Goal: Transaction & Acquisition: Book appointment/travel/reservation

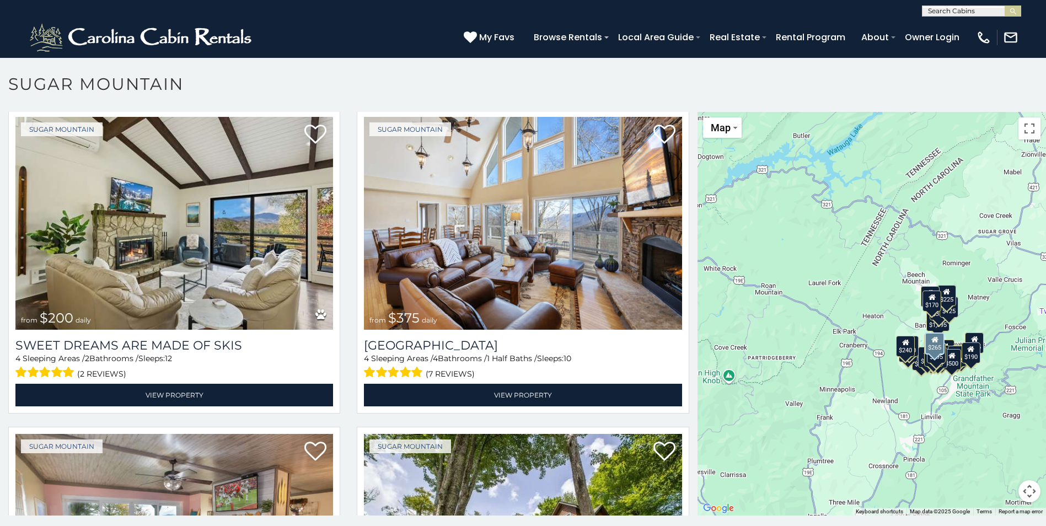
scroll to position [607, 0]
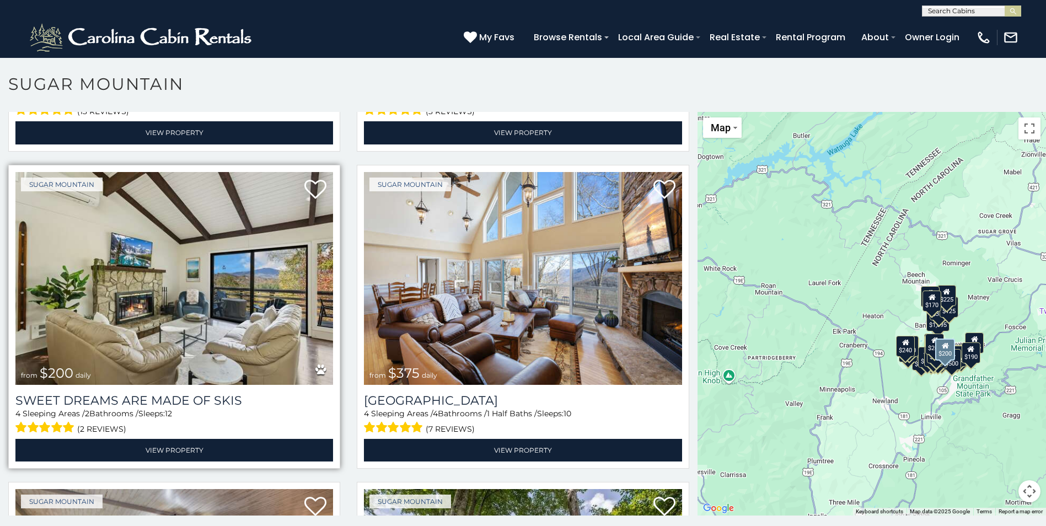
click at [218, 279] on img at bounding box center [174, 278] width 318 height 213
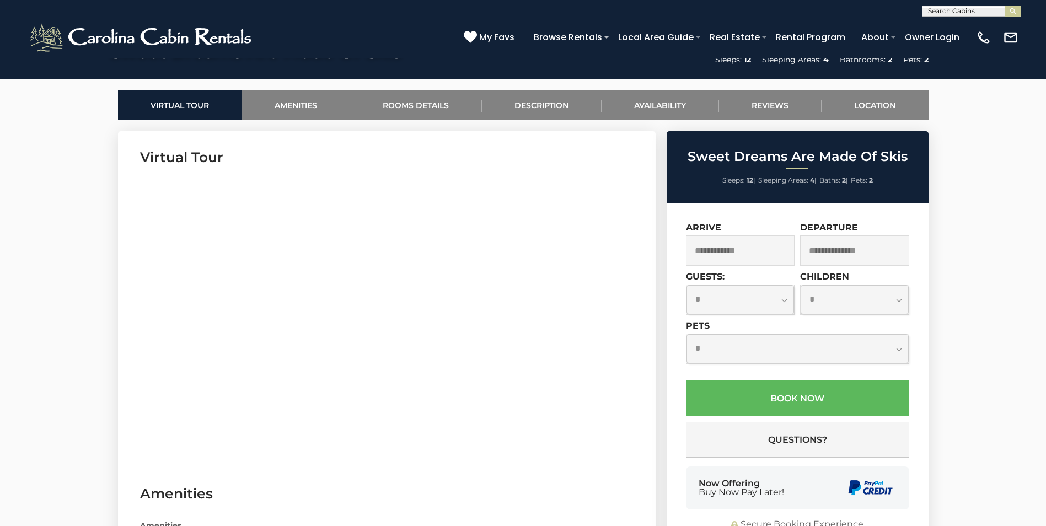
click at [740, 253] on input "text" at bounding box center [740, 250] width 109 height 30
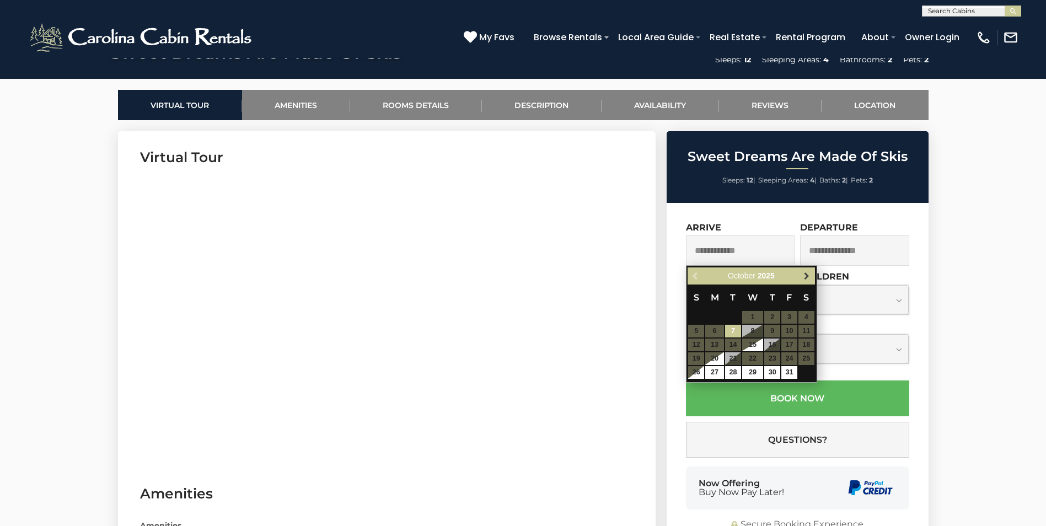
click at [808, 272] on span "Next" at bounding box center [806, 276] width 9 height 9
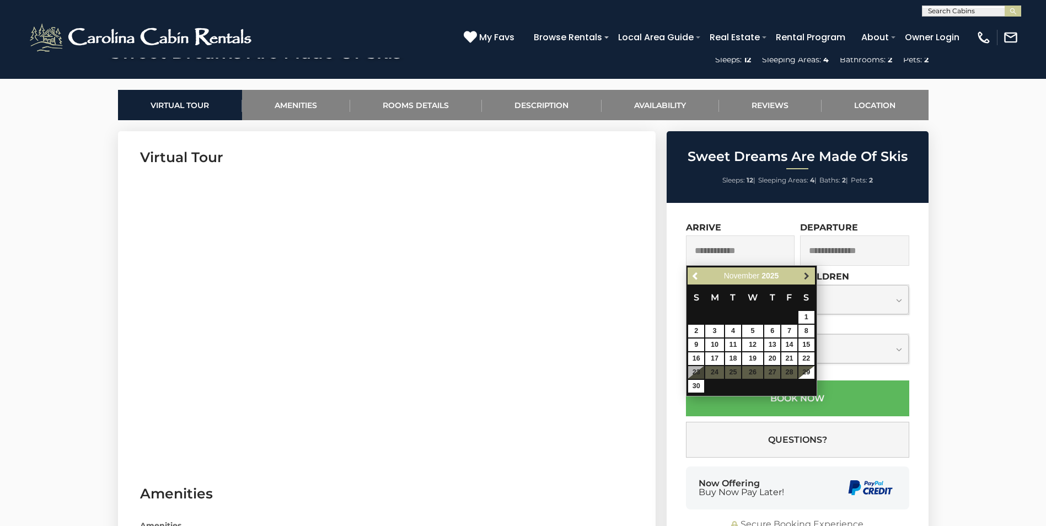
click at [808, 272] on span "Next" at bounding box center [806, 276] width 9 height 9
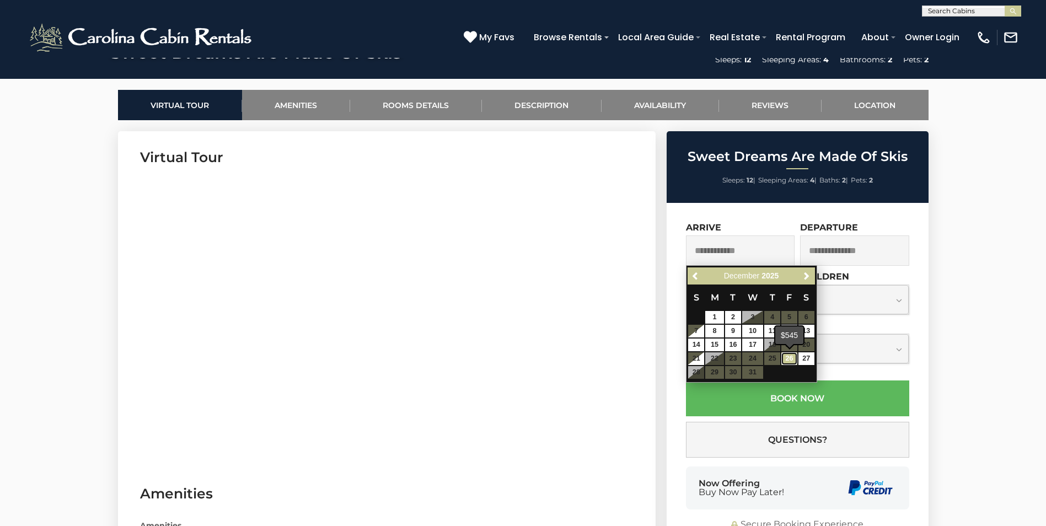
click at [787, 360] on link "26" at bounding box center [789, 358] width 16 height 13
type input "**********"
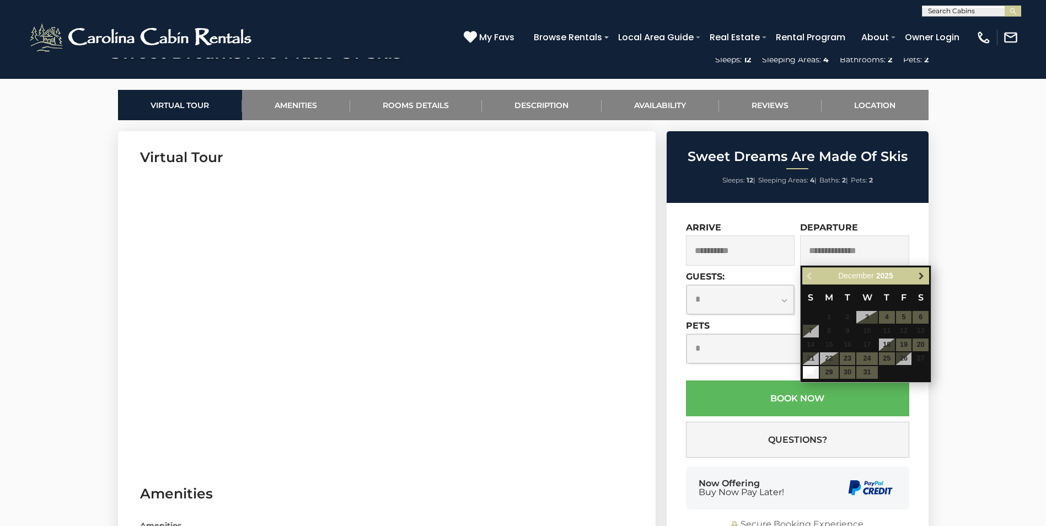
click at [921, 274] on span "Next" at bounding box center [921, 276] width 9 height 9
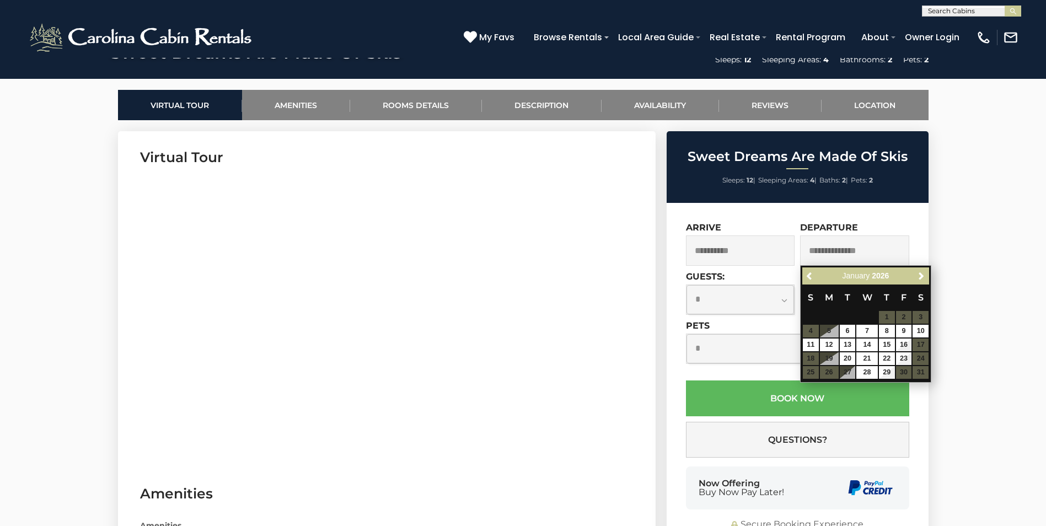
click at [903, 315] on table "S M T W T F S 1 2 3 4 5 6 7 8 9 10 11 12 13 14 15 16 17 18 19 20 21 22 23 24 25…" at bounding box center [865, 332] width 127 height 95
click at [811, 276] on span "Previous" at bounding box center [810, 276] width 9 height 9
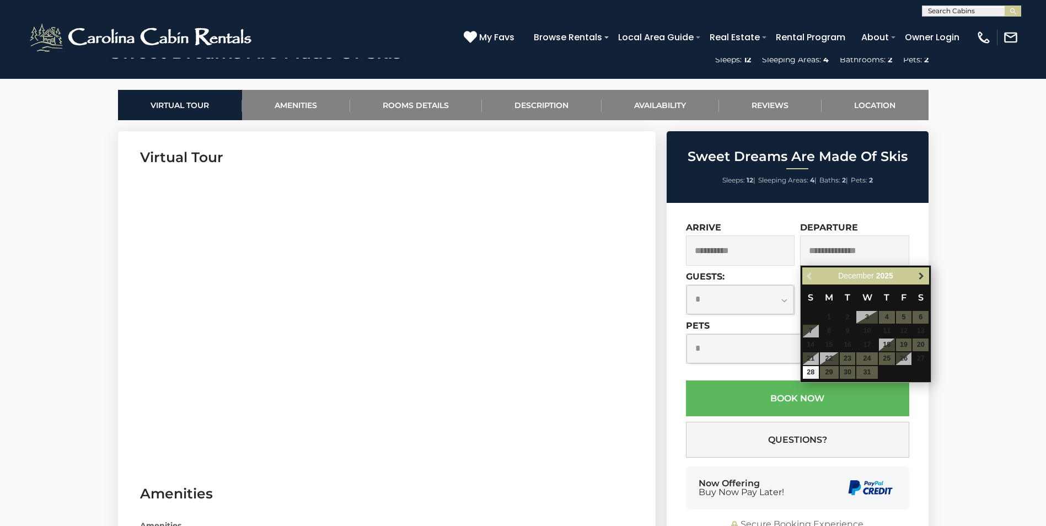
click at [922, 276] on span "Next" at bounding box center [921, 276] width 9 height 9
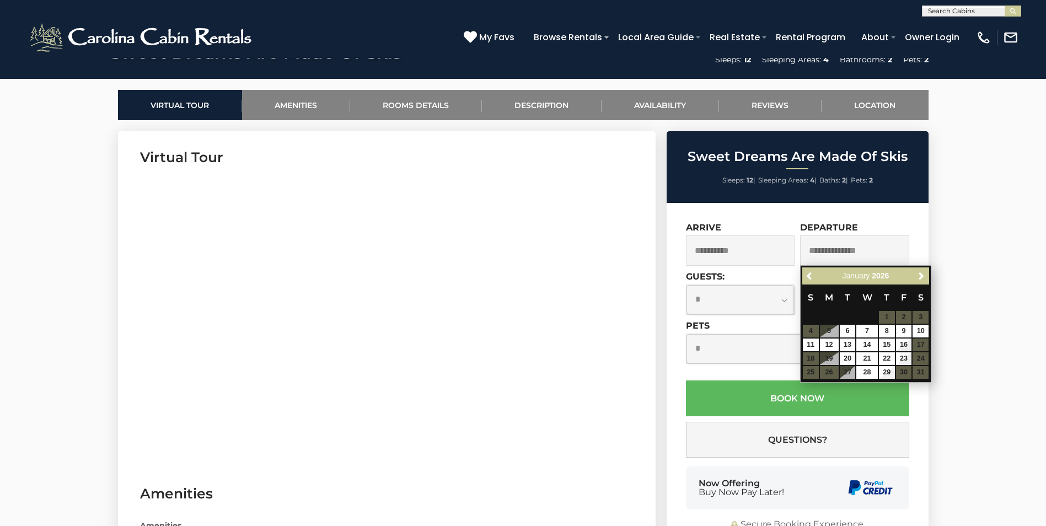
click at [768, 303] on select "**********" at bounding box center [741, 299] width 108 height 29
